Goal: Transaction & Acquisition: Download file/media

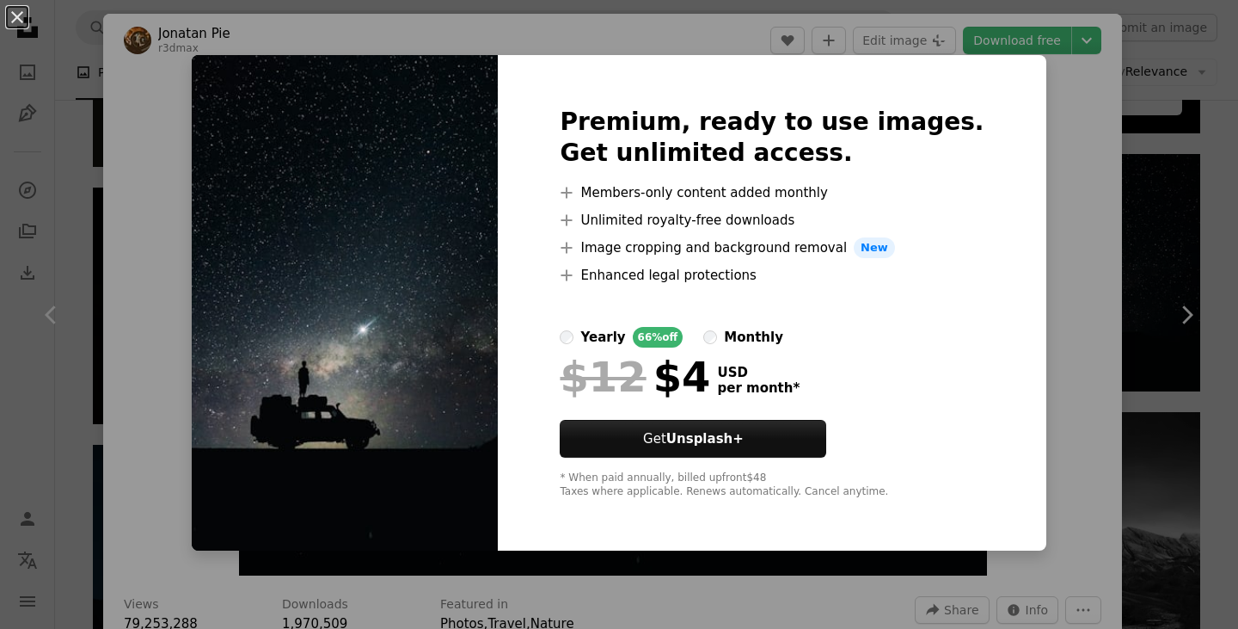
scroll to position [757, 0]
click at [1069, 78] on div "An X shape Premium, ready to use images. Get unlimited access. A plus sign Memb…" at bounding box center [619, 314] width 1238 height 629
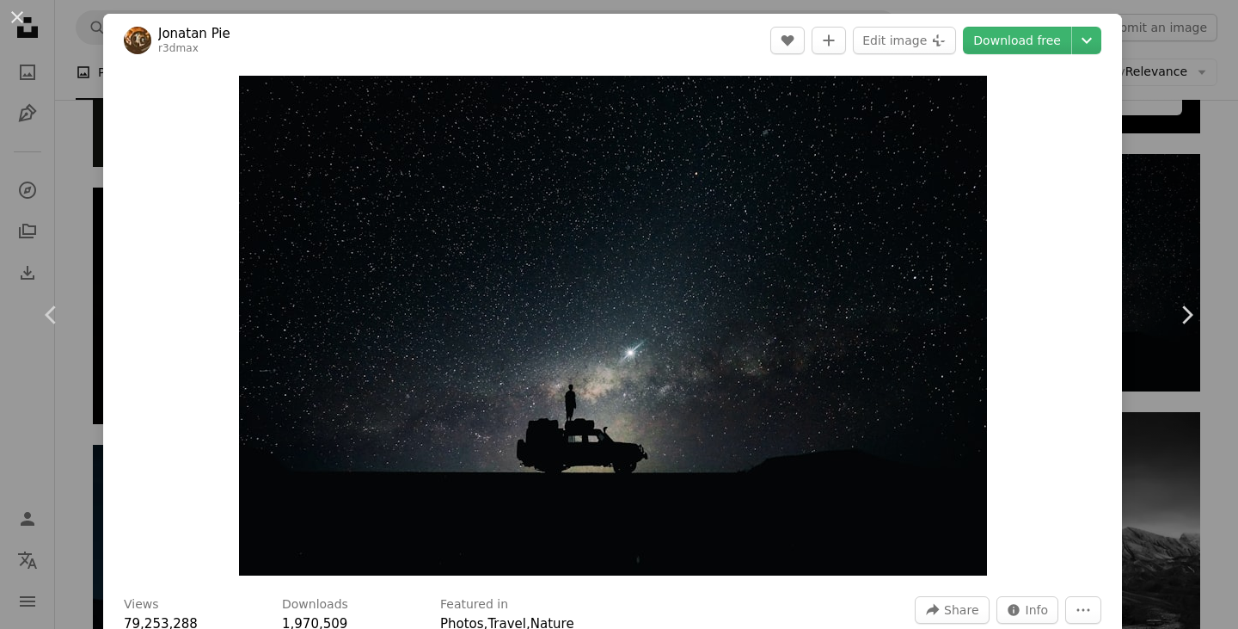
click at [1003, 24] on header "Jonatan Pie r3dmax A heart A plus sign Edit image Plus sign for Unsplash+ Downl…" at bounding box center [612, 40] width 1019 height 53
click at [1003, 34] on link "Download free" at bounding box center [1017, 41] width 108 height 28
